Goal: Information Seeking & Learning: Learn about a topic

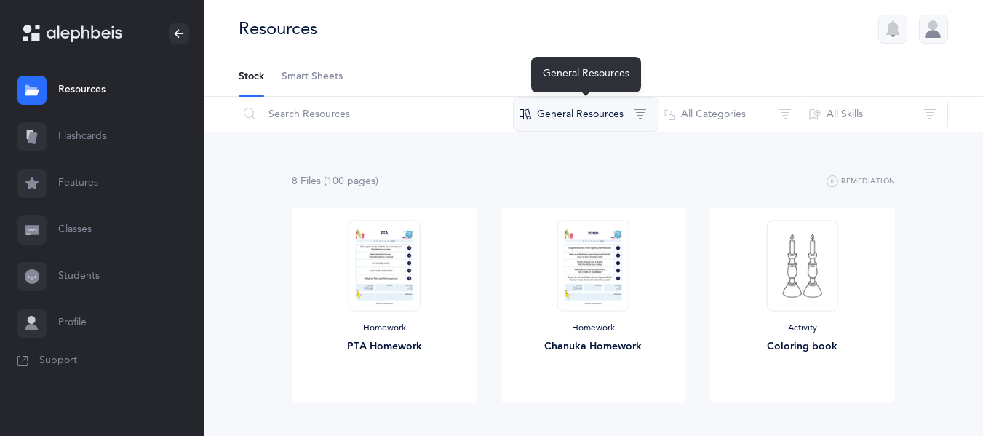
click at [555, 112] on button "General Resources" at bounding box center [586, 114] width 146 height 35
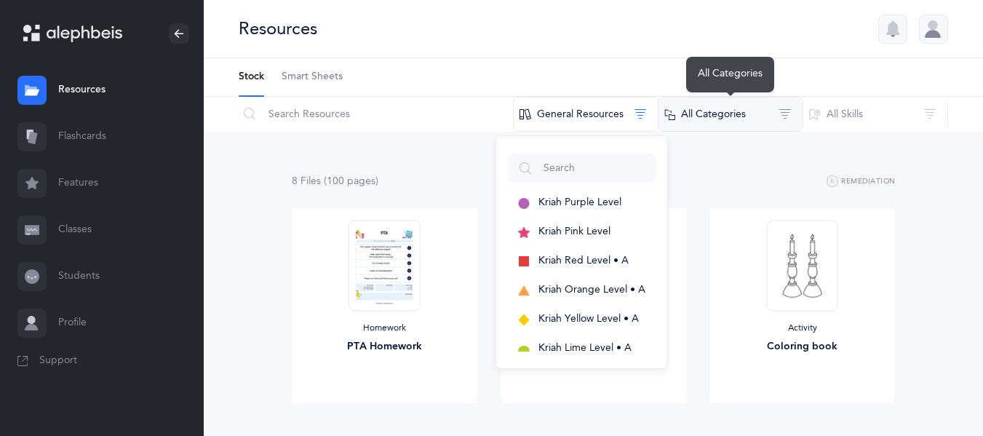
click at [682, 121] on button "All Categories" at bounding box center [731, 114] width 146 height 35
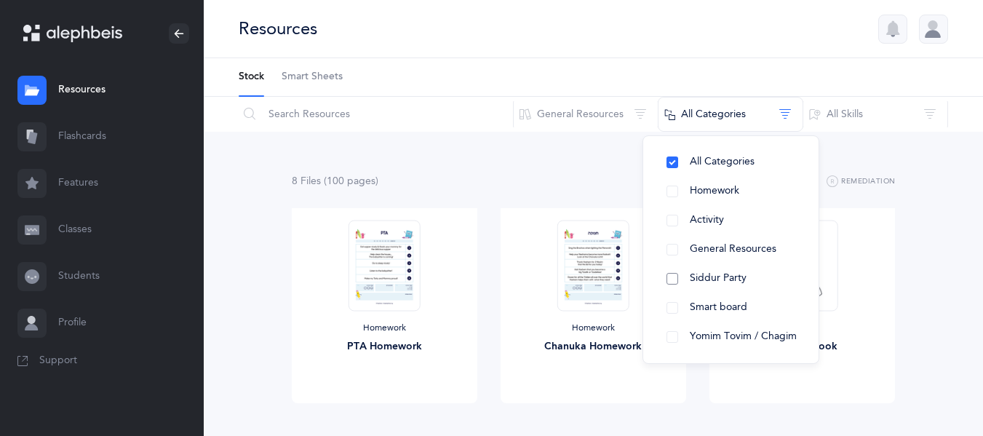
click at [682, 283] on button "Siddur Party" at bounding box center [731, 278] width 152 height 29
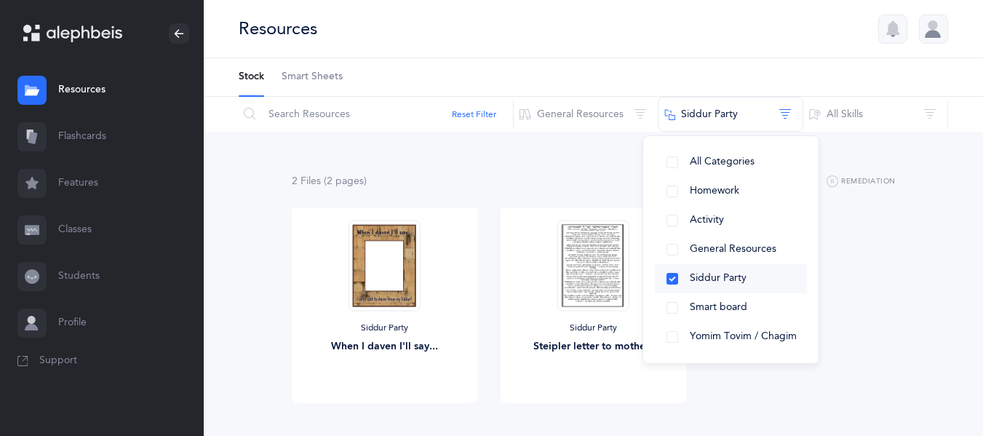
click at [683, 278] on button "Siddur Party" at bounding box center [731, 278] width 152 height 29
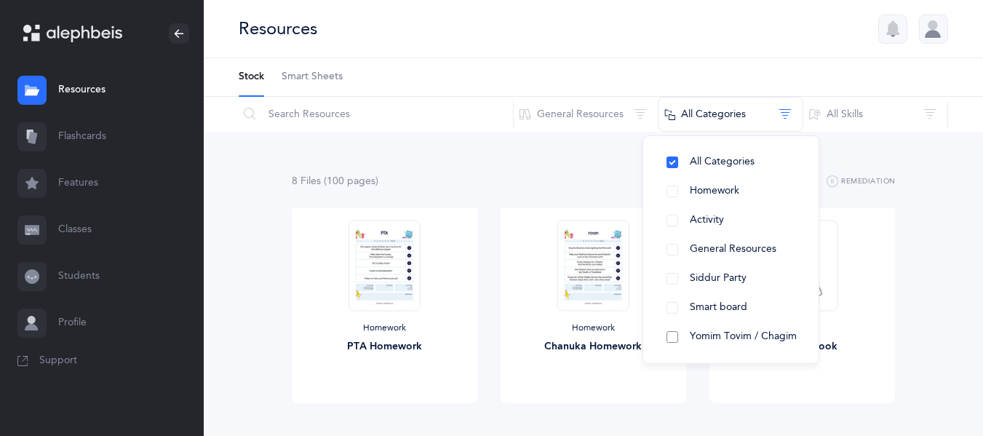
click at [700, 338] on span "Yomim Tovim / Chagim" at bounding box center [743, 336] width 107 height 12
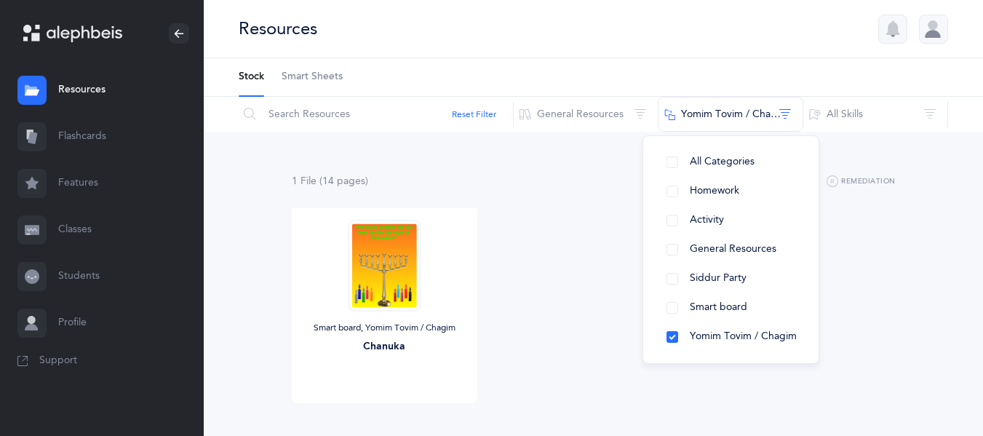
click at [647, 230] on div "All Categories Homework Activity General Resources Siddur Party Smart board Yom…" at bounding box center [731, 249] width 177 height 229
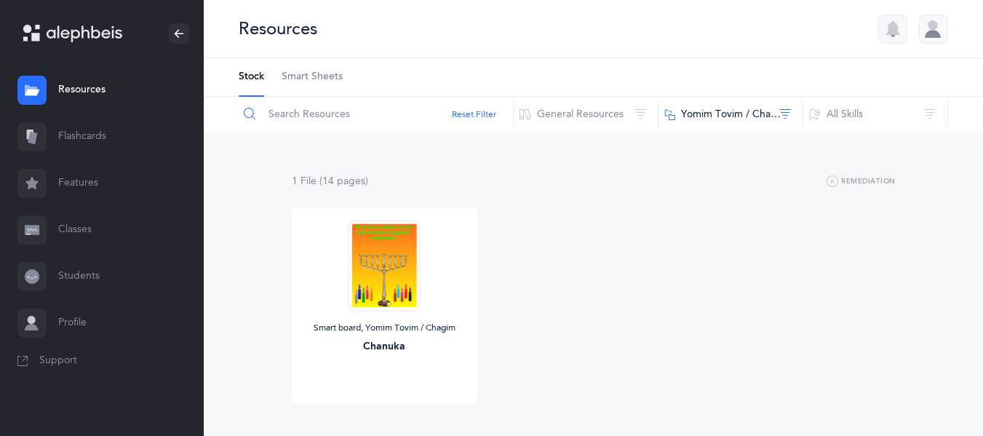
click at [314, 114] on input "text" at bounding box center [376, 114] width 276 height 35
type input "song"
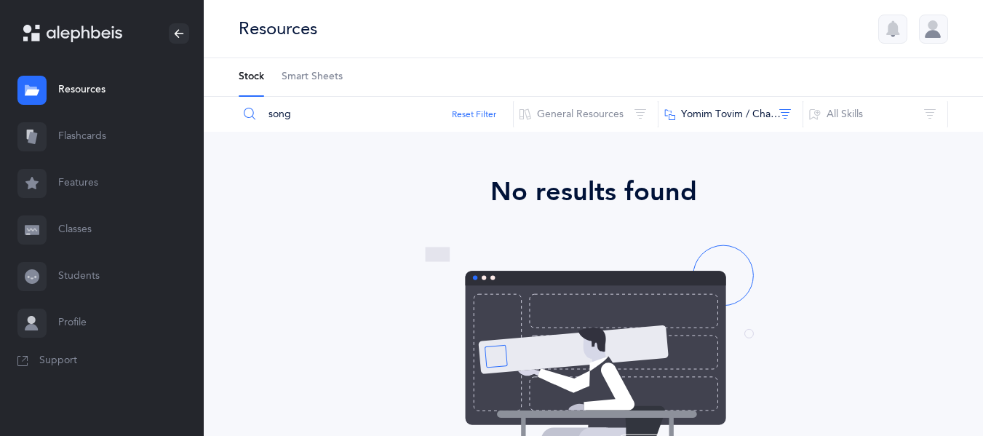
click at [104, 182] on link "Features" at bounding box center [102, 183] width 204 height 47
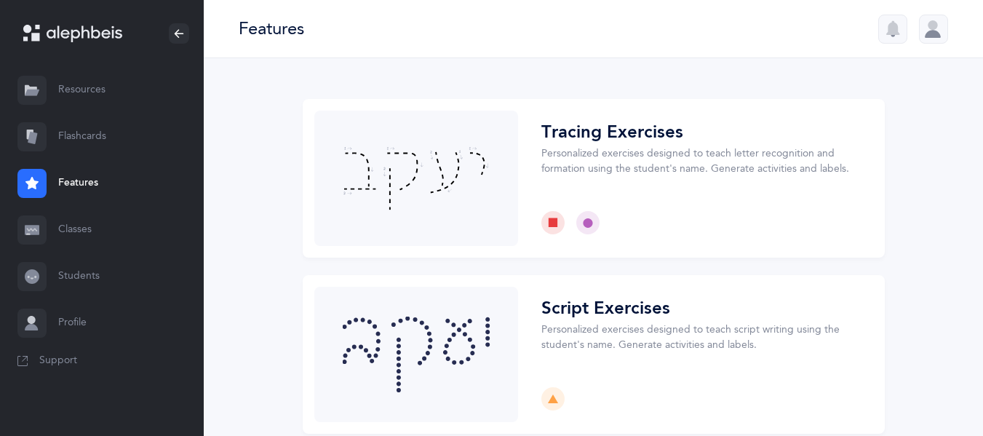
click at [78, 90] on link "Resources" at bounding box center [102, 90] width 204 height 47
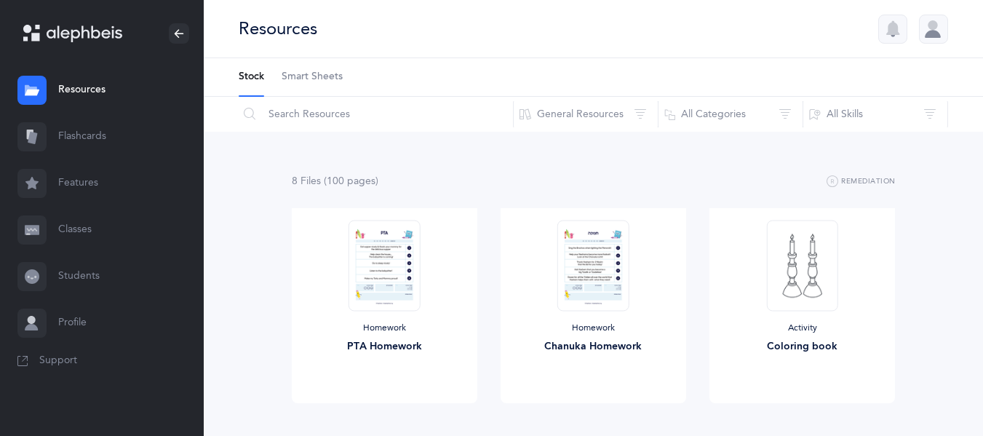
click at [105, 138] on link "Flashcards" at bounding box center [102, 137] width 204 height 47
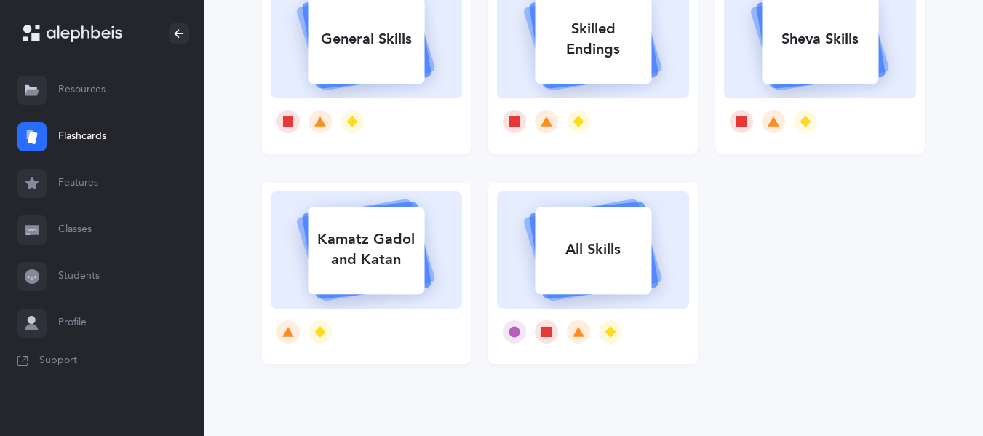
scroll to position [386, 0]
click at [409, 311] on div at bounding box center [367, 332] width 192 height 47
select select
select select "single"
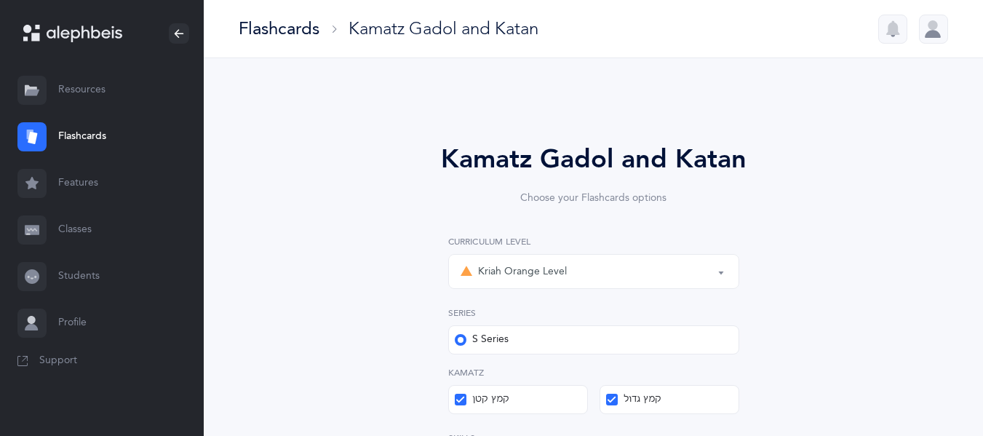
scroll to position [51, 0]
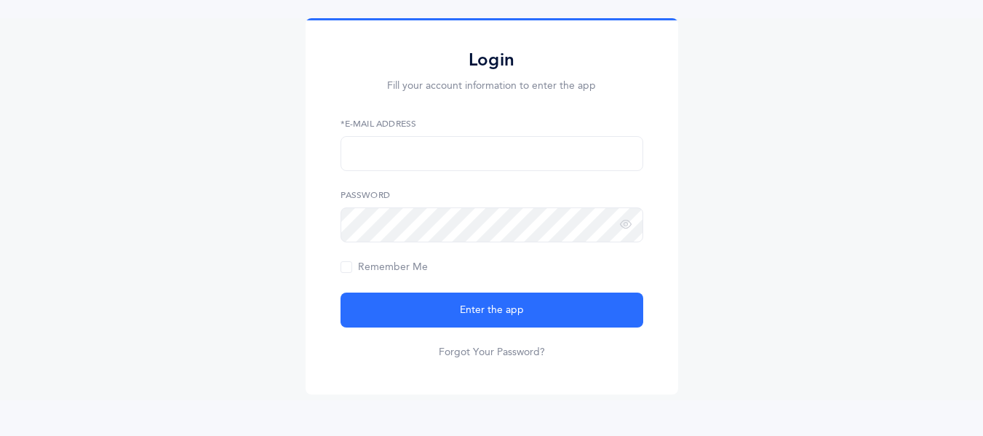
scroll to position [49, 0]
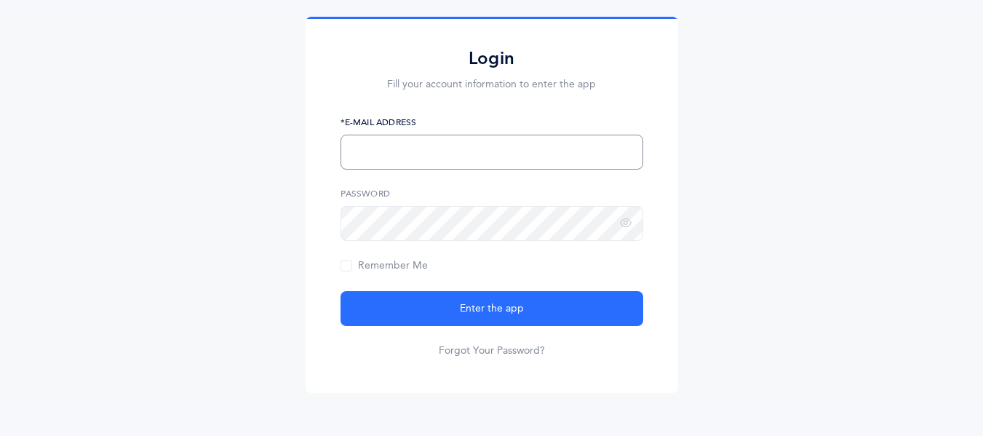
type input "rpapoff@torahacademy.org"
click at [409, 311] on button "Enter the app" at bounding box center [492, 308] width 303 height 35
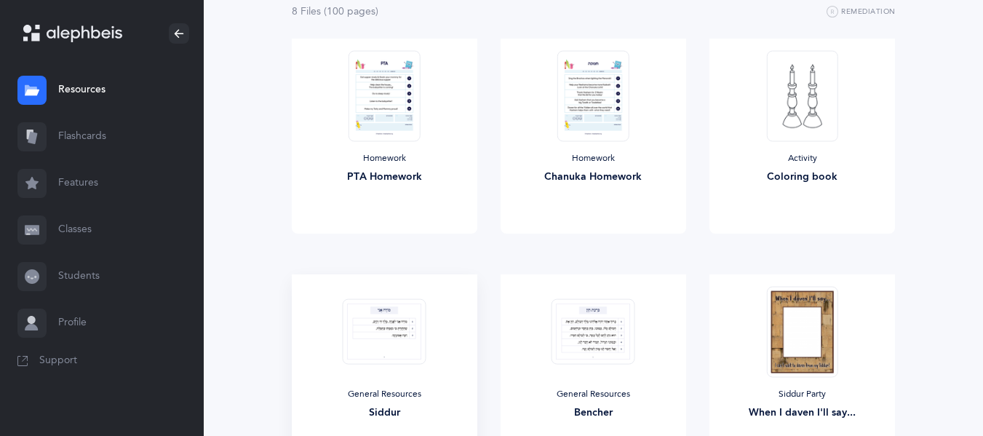
scroll to position [169, 0]
click at [373, 340] on img at bounding box center [385, 332] width 84 height 66
